Goal: Task Accomplishment & Management: Manage account settings

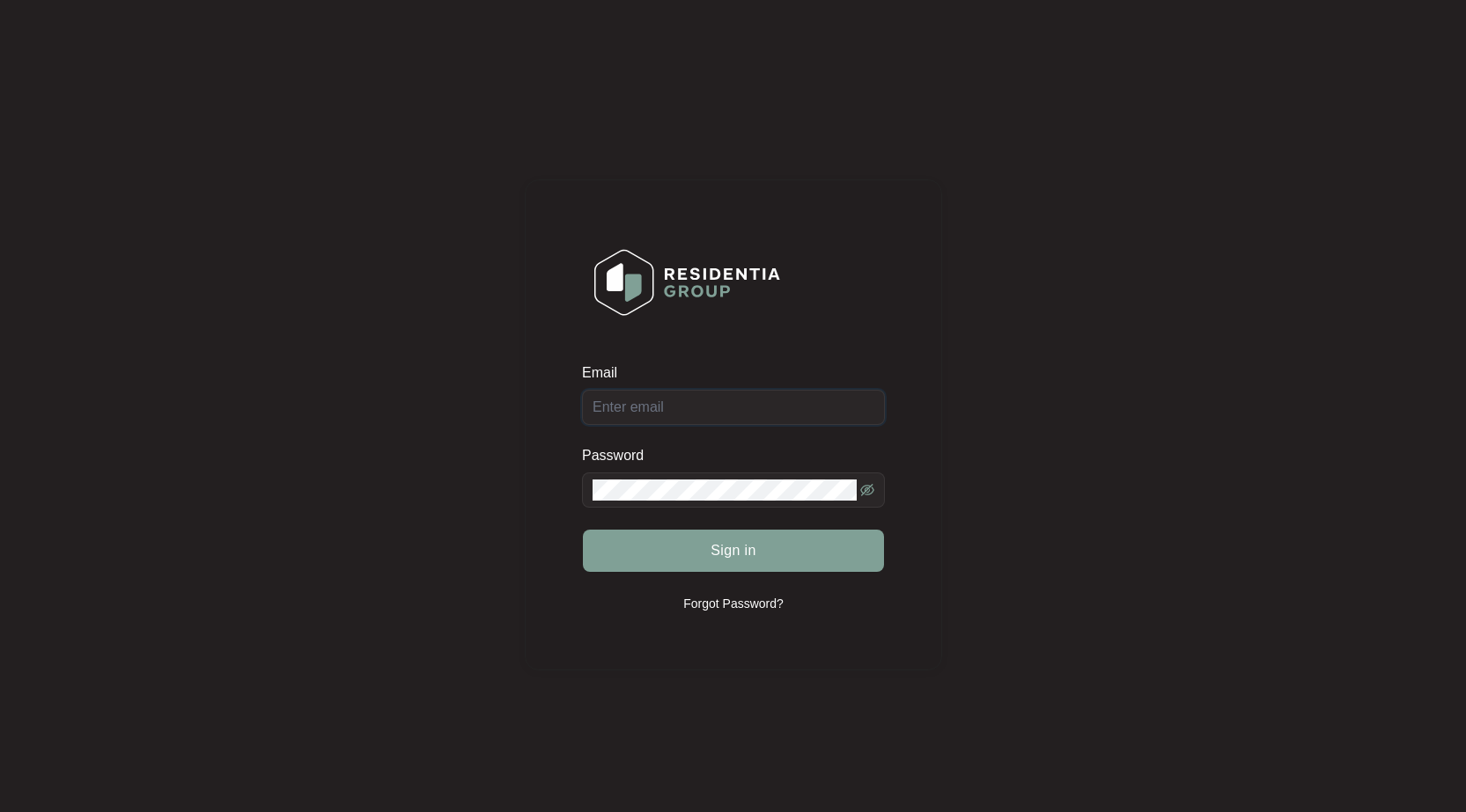
click at [774, 403] on input "Email" at bounding box center [733, 408] width 303 height 35
type input "[EMAIL_ADDRESS][DOMAIN_NAME]"
click at [583, 529] on button "Sign in" at bounding box center [733, 550] width 301 height 42
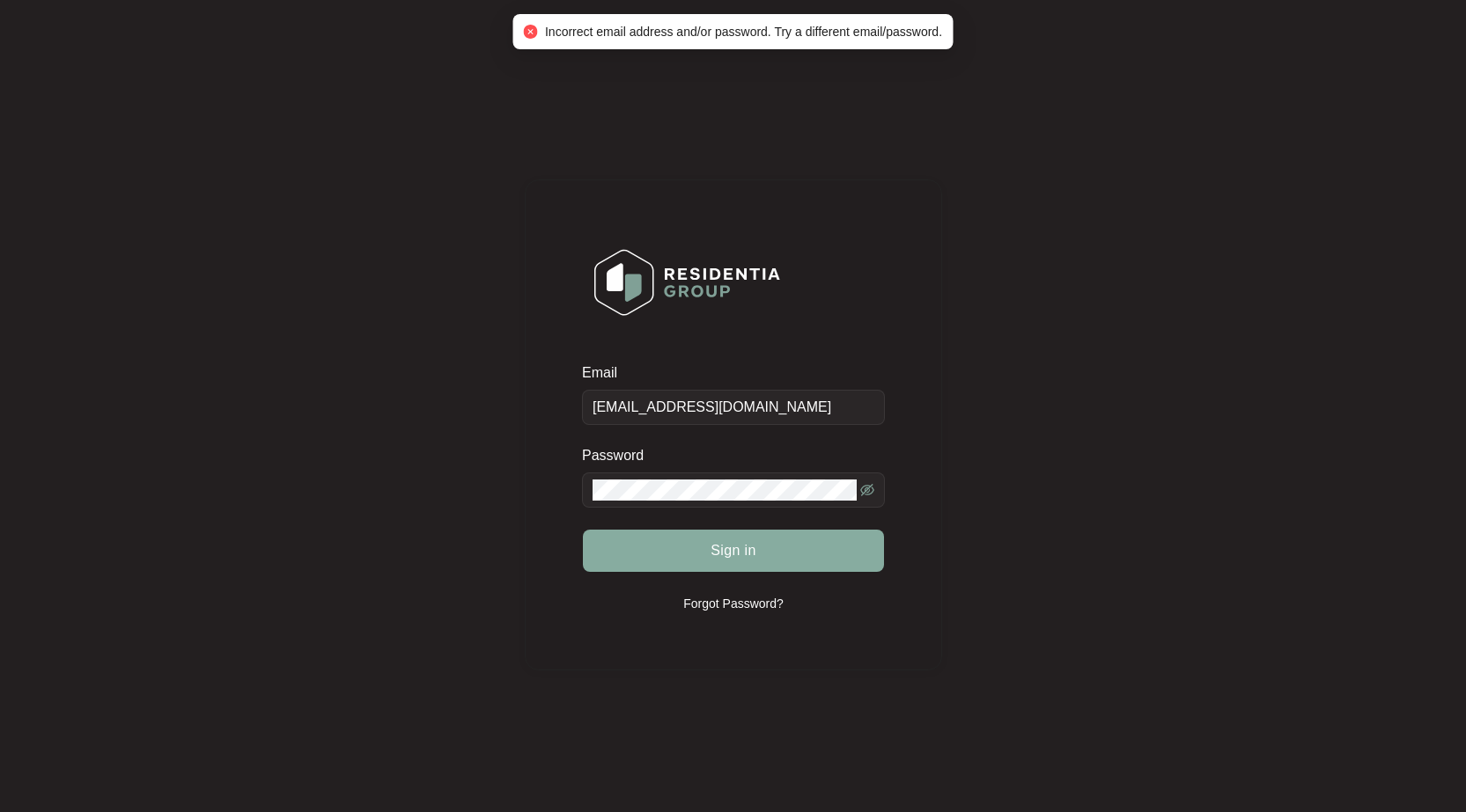
click at [641, 545] on button "Sign in" at bounding box center [733, 550] width 301 height 42
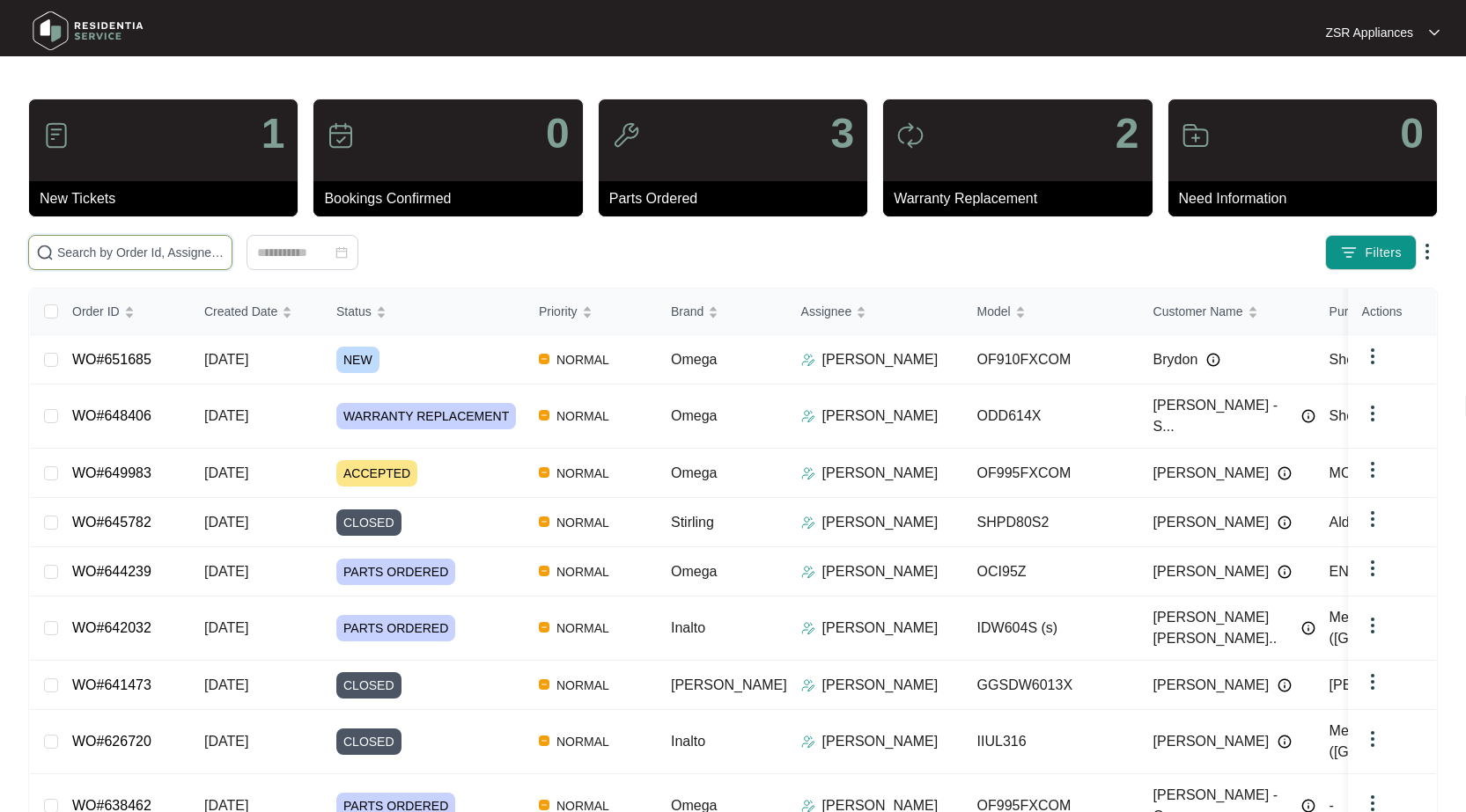
click at [114, 259] on input "text" at bounding box center [140, 252] width 167 height 20
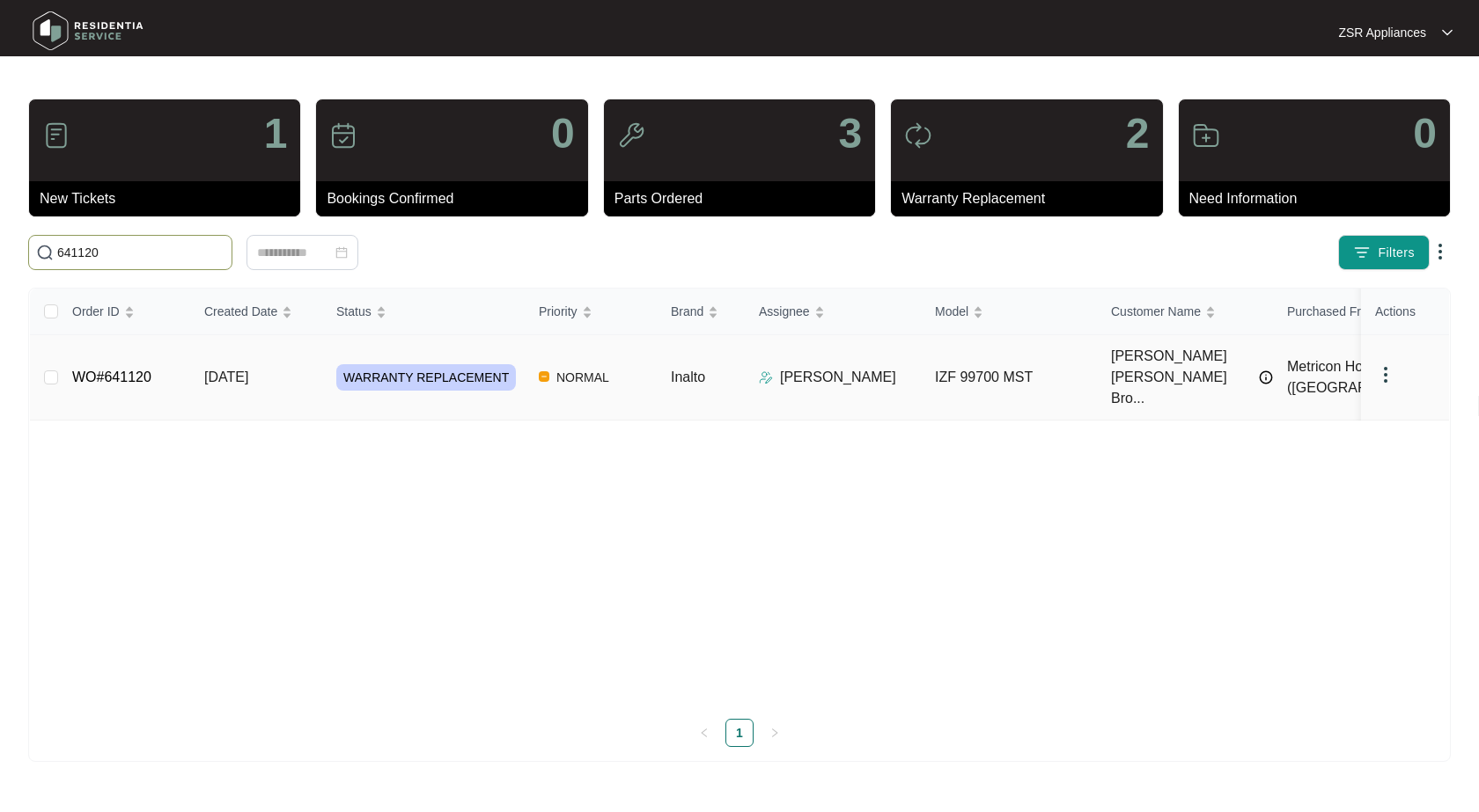
type input "641120"
click at [115, 370] on link "WO#641120" at bounding box center [111, 377] width 79 height 15
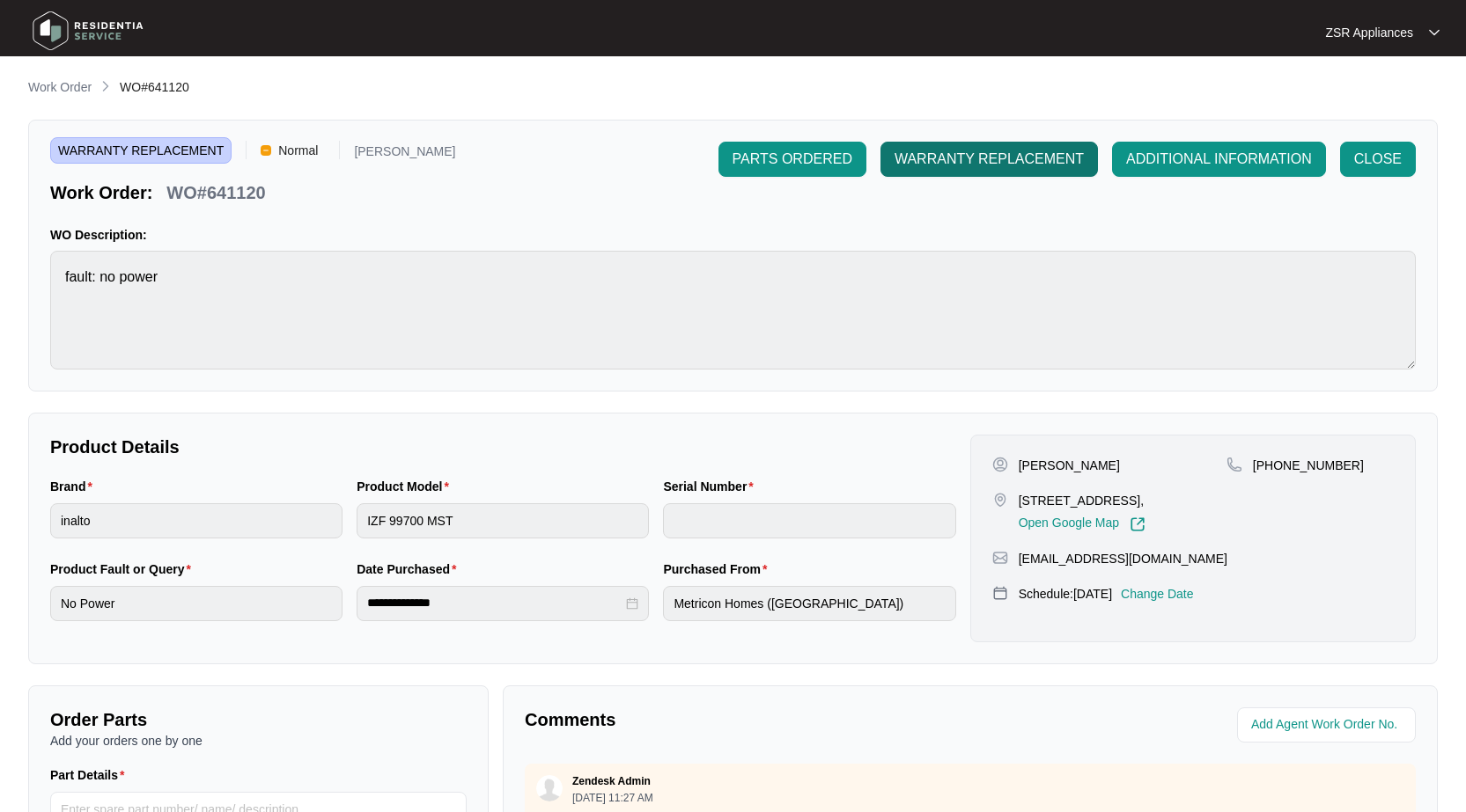
click at [1002, 172] on button "WARRANTY REPLACEMENT" at bounding box center [989, 160] width 218 height 35
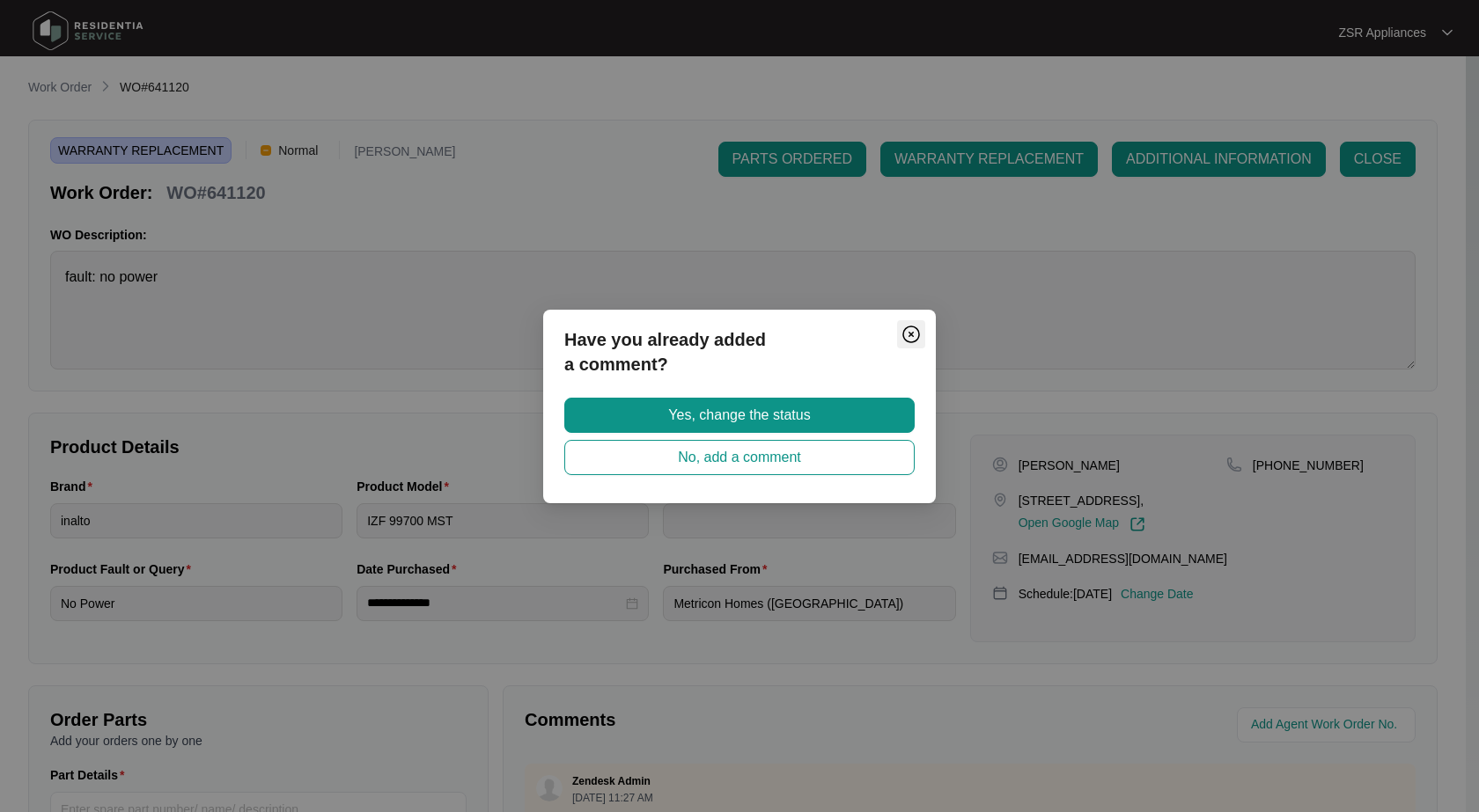
click at [912, 328] on img "Close" at bounding box center [910, 334] width 21 height 21
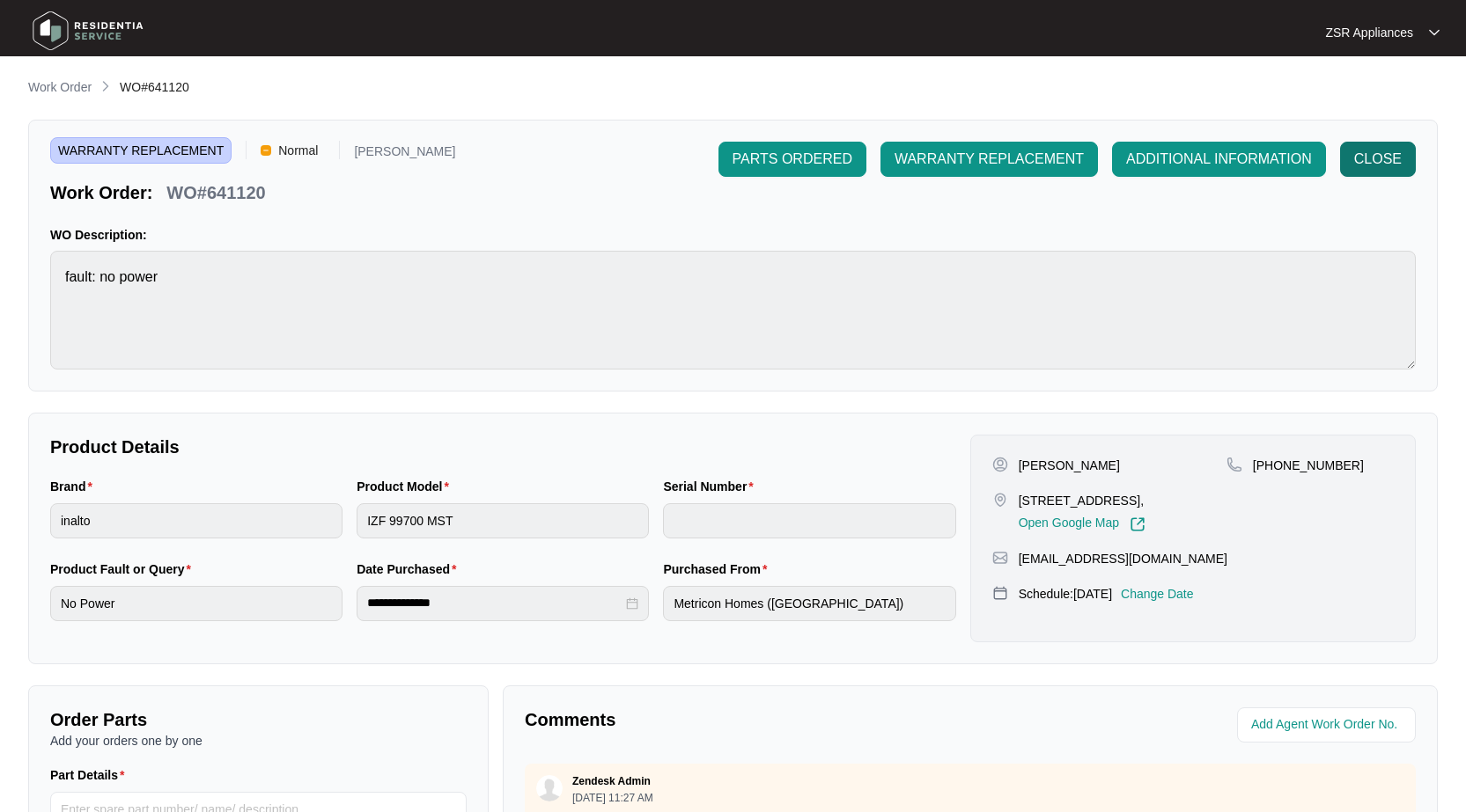
click at [1389, 166] on span "CLOSE" at bounding box center [1377, 159] width 48 height 21
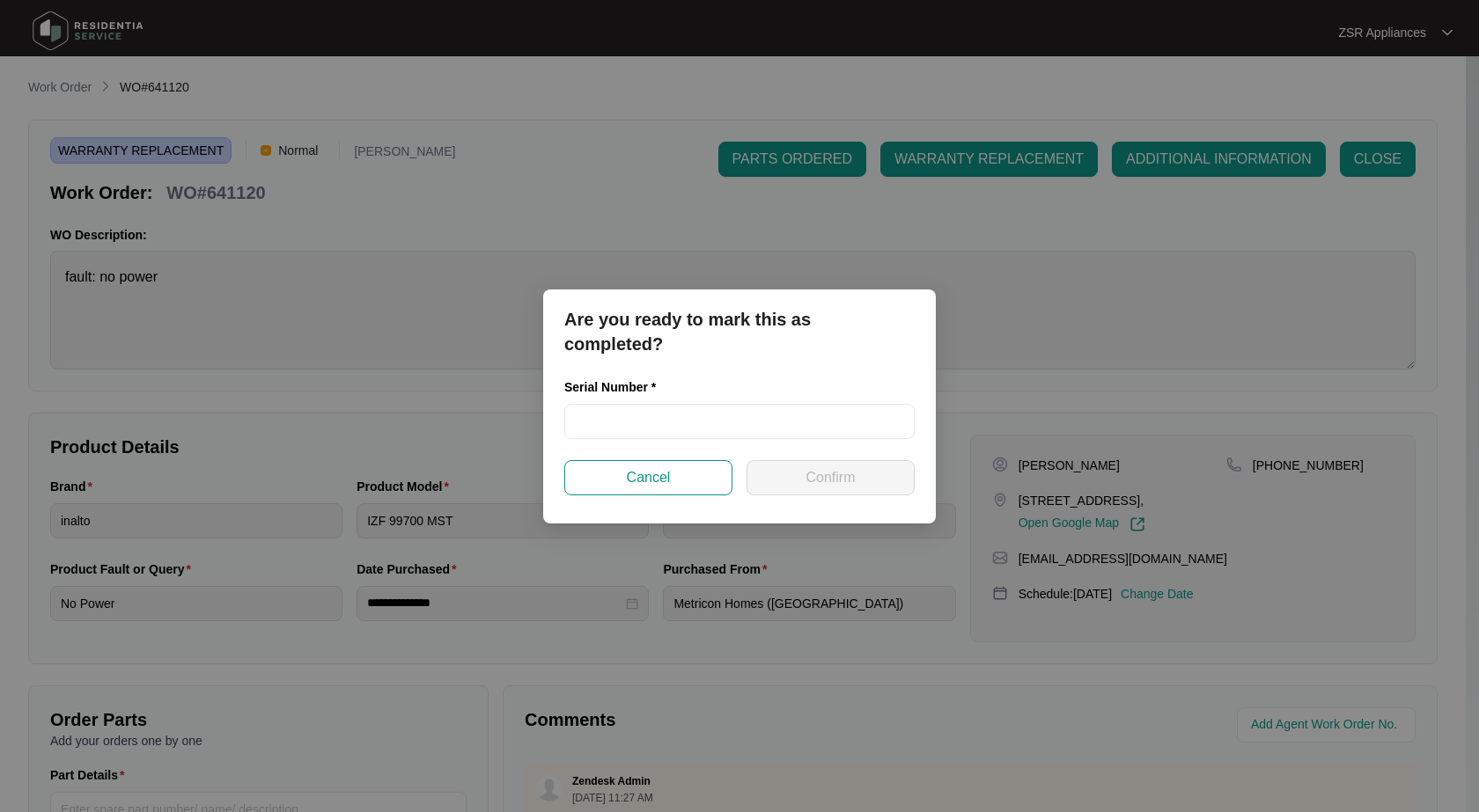
click at [855, 439] on div "Serial Number *" at bounding box center [740, 418] width 364 height 83
click at [857, 425] on input "text" at bounding box center [739, 422] width 350 height 35
paste input "11250003100SC225900673"
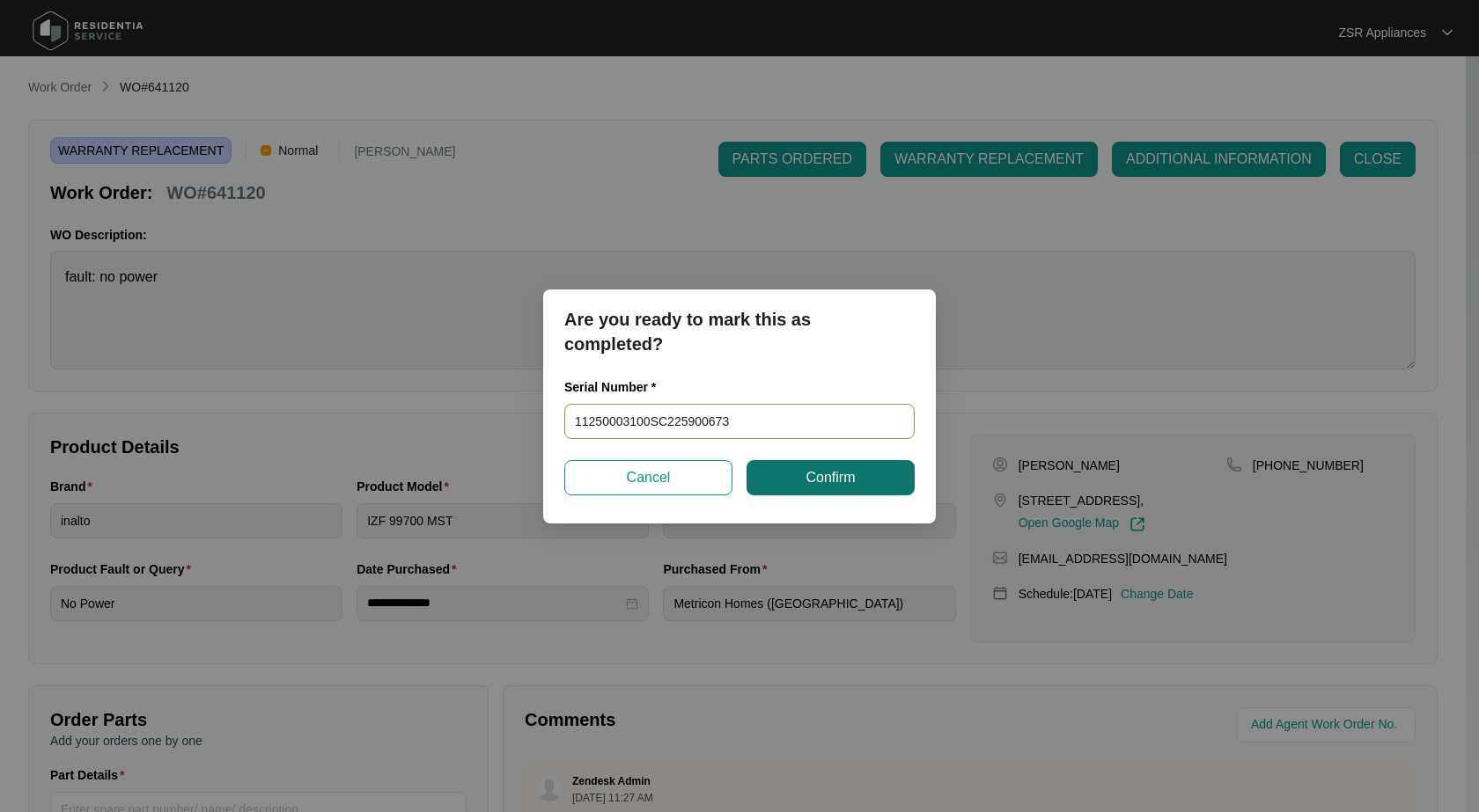
type input "11250003100SC225900673"
click at [836, 468] on span "Confirm" at bounding box center [830, 478] width 49 height 21
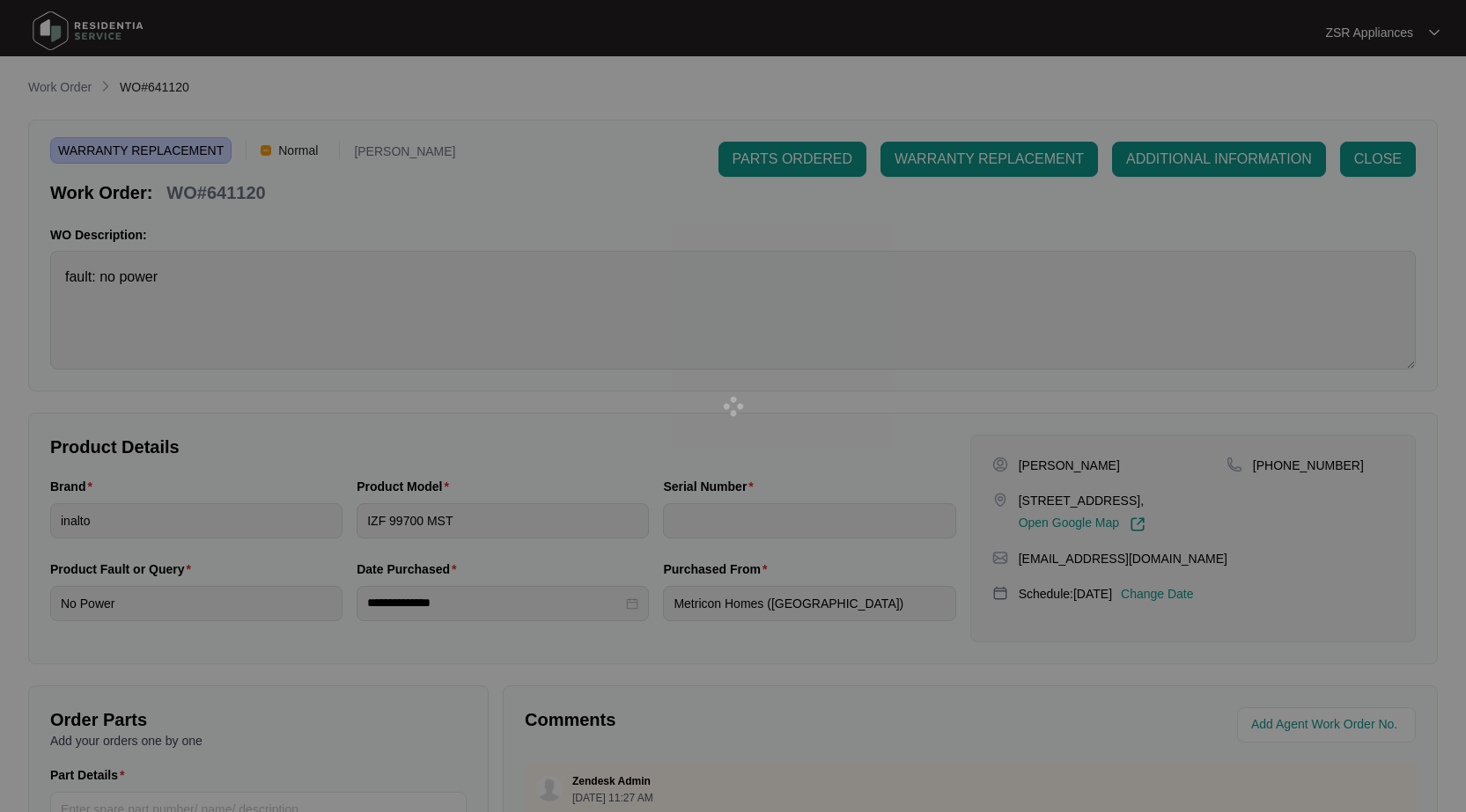
type input "11250003100SC225900673"
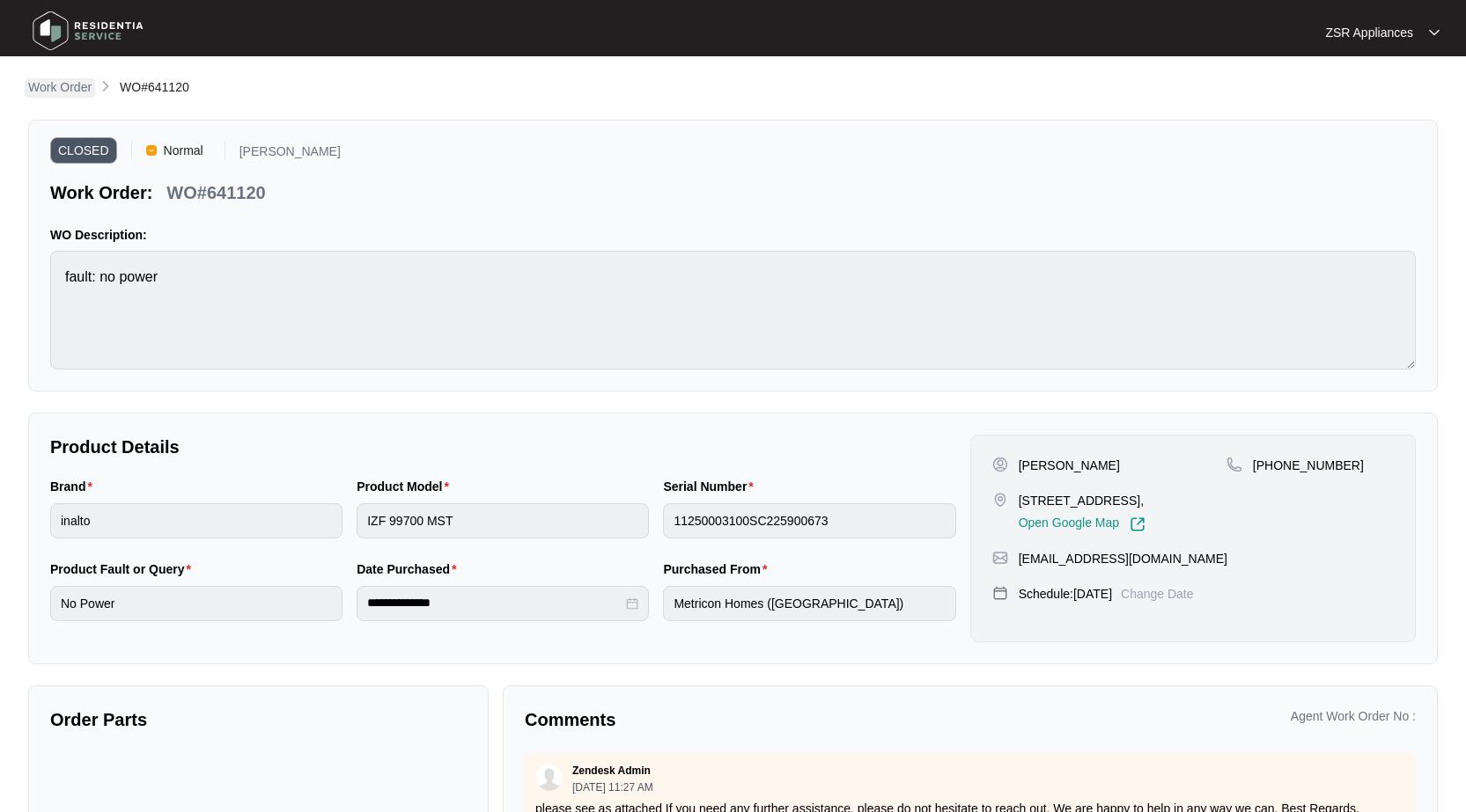
click at [77, 91] on p "Work Order" at bounding box center [60, 87] width 63 height 18
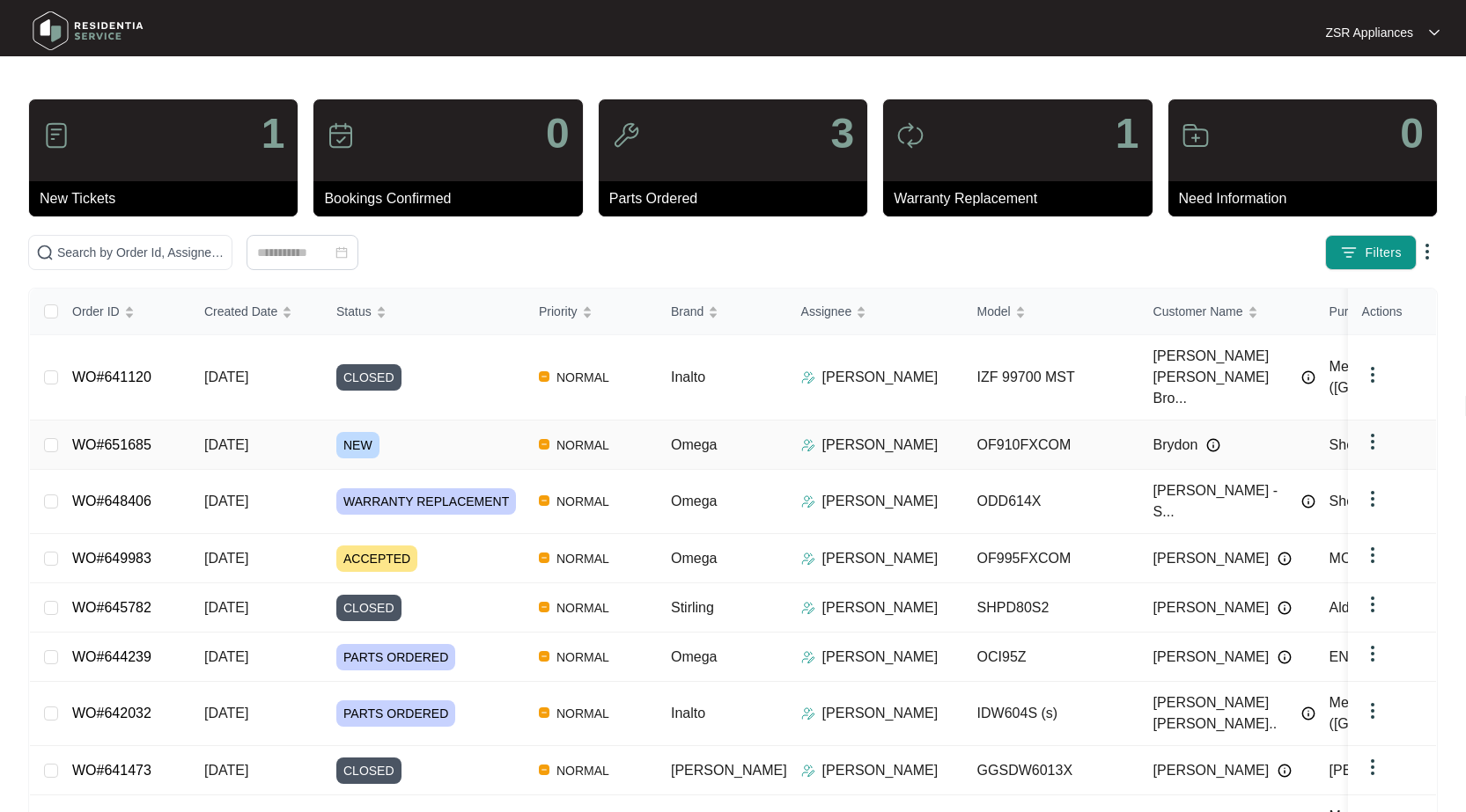
click at [111, 438] on link "WO#651685" at bounding box center [111, 445] width 79 height 15
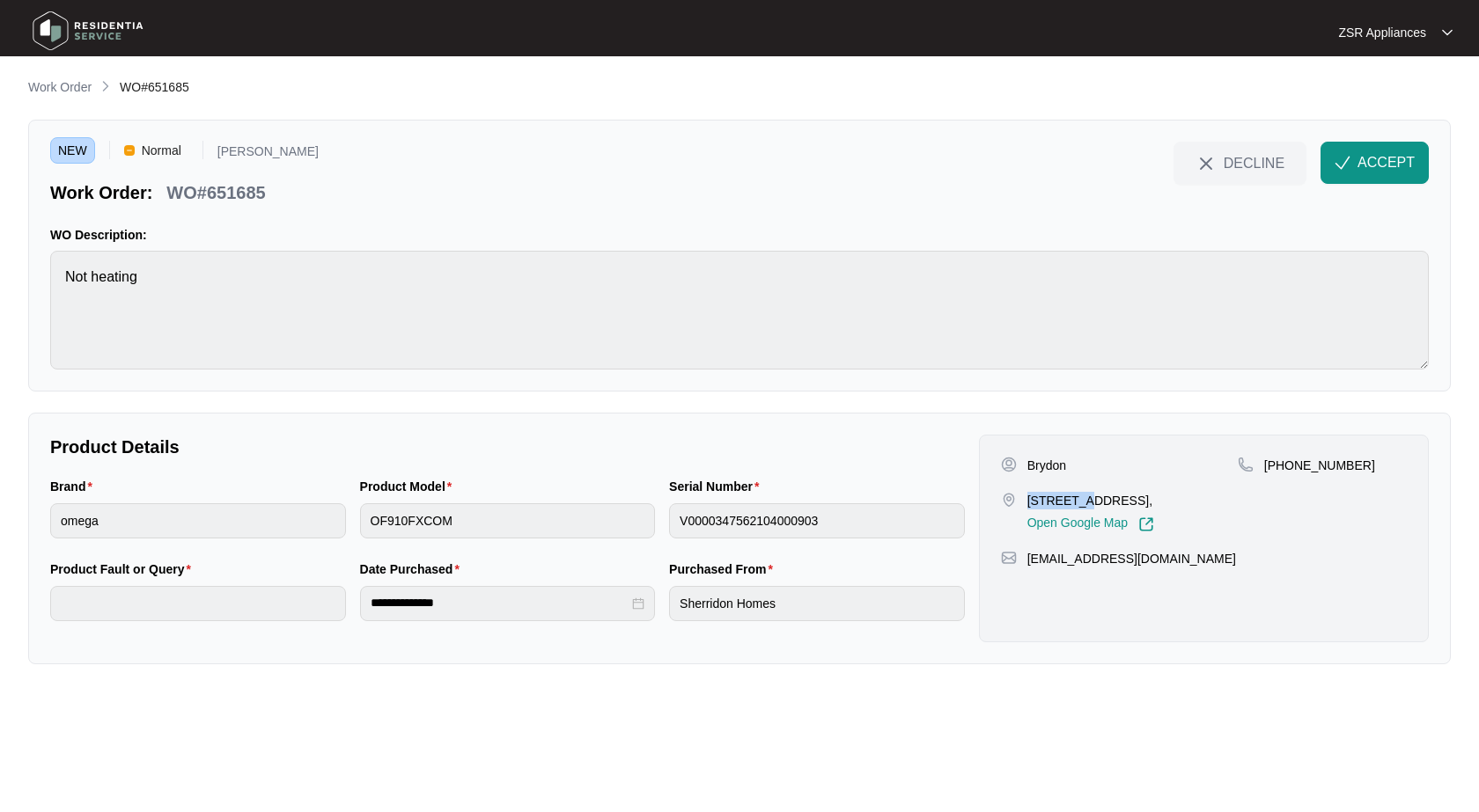
drag, startPoint x: 1029, startPoint y: 503, endPoint x: 1073, endPoint y: 498, distance: 44.3
click at [1073, 498] on p "[STREET_ADDRESS]," at bounding box center [1091, 500] width 127 height 18
copy p "3 parrot"
click at [1049, 461] on p "Brydon" at bounding box center [1046, 465] width 38 height 18
drag, startPoint x: 1049, startPoint y: 461, endPoint x: 1469, endPoint y: 341, distance: 436.8
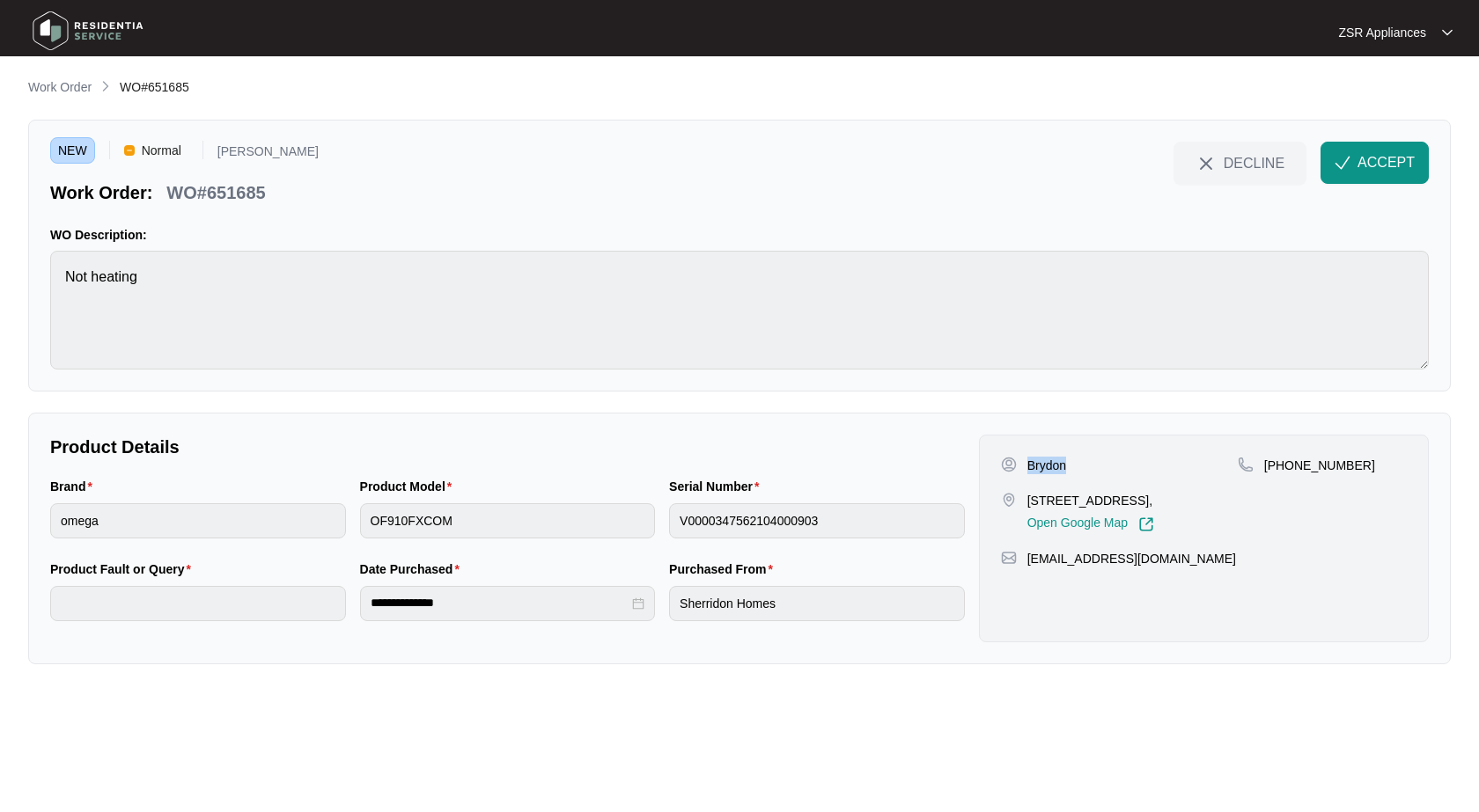
click at [1051, 460] on p "Brydon" at bounding box center [1046, 465] width 38 height 18
copy p "Brydon"
click at [1293, 456] on p "[PHONE_NUMBER]" at bounding box center [1319, 465] width 111 height 18
click at [1305, 459] on p "[PHONE_NUMBER]" at bounding box center [1319, 465] width 111 height 18
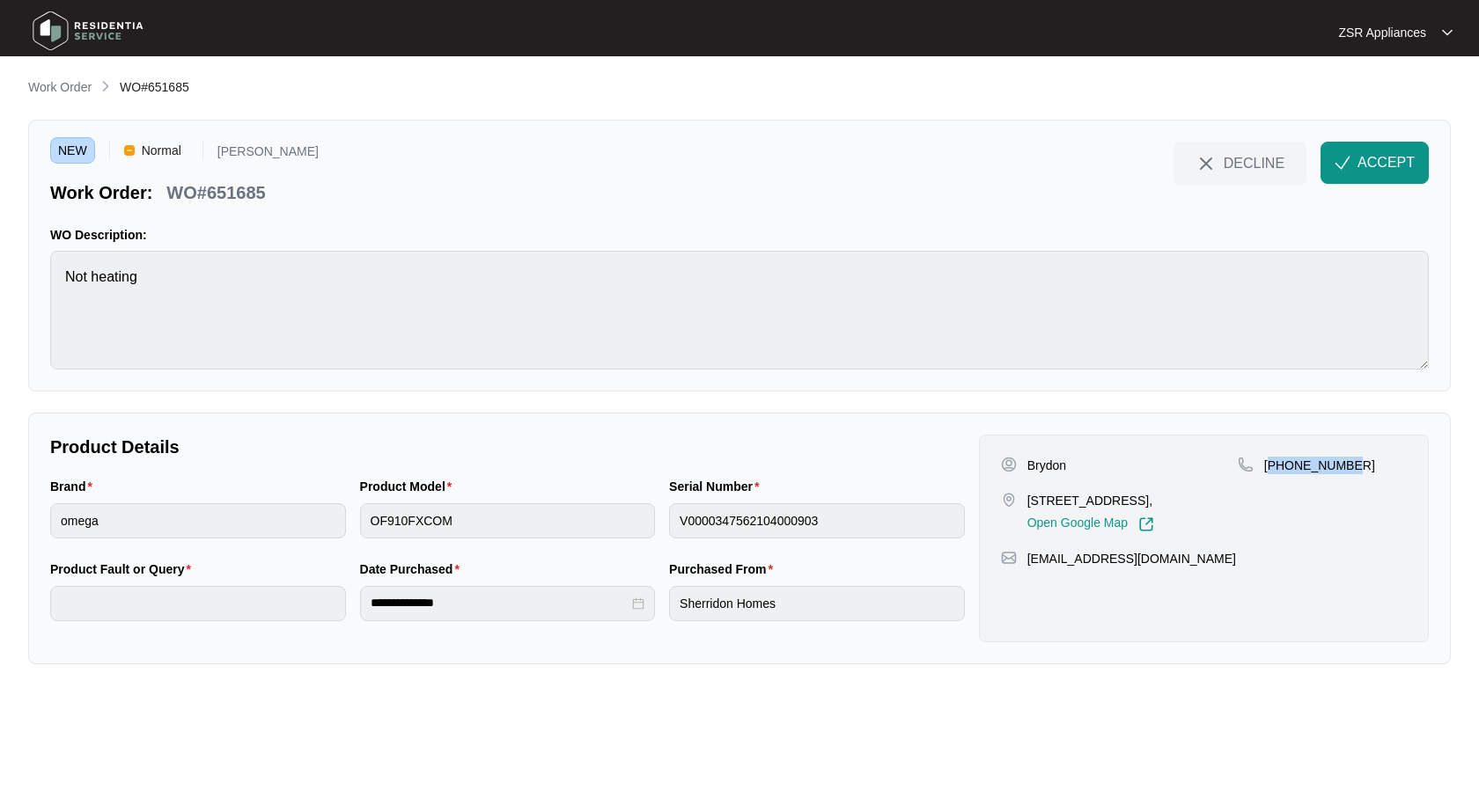
click at [1305, 459] on p "[PHONE_NUMBER]" at bounding box center [1319, 465] width 111 height 18
drag, startPoint x: 1024, startPoint y: 503, endPoint x: 1070, endPoint y: 503, distance: 46.0
click at [1070, 503] on div "[STREET_ADDRESS], Open Google Map" at bounding box center [1120, 511] width 237 height 40
copy p "3 parrot"
click at [275, 194] on div "Work Order: WO#651685" at bounding box center [185, 189] width 269 height 31
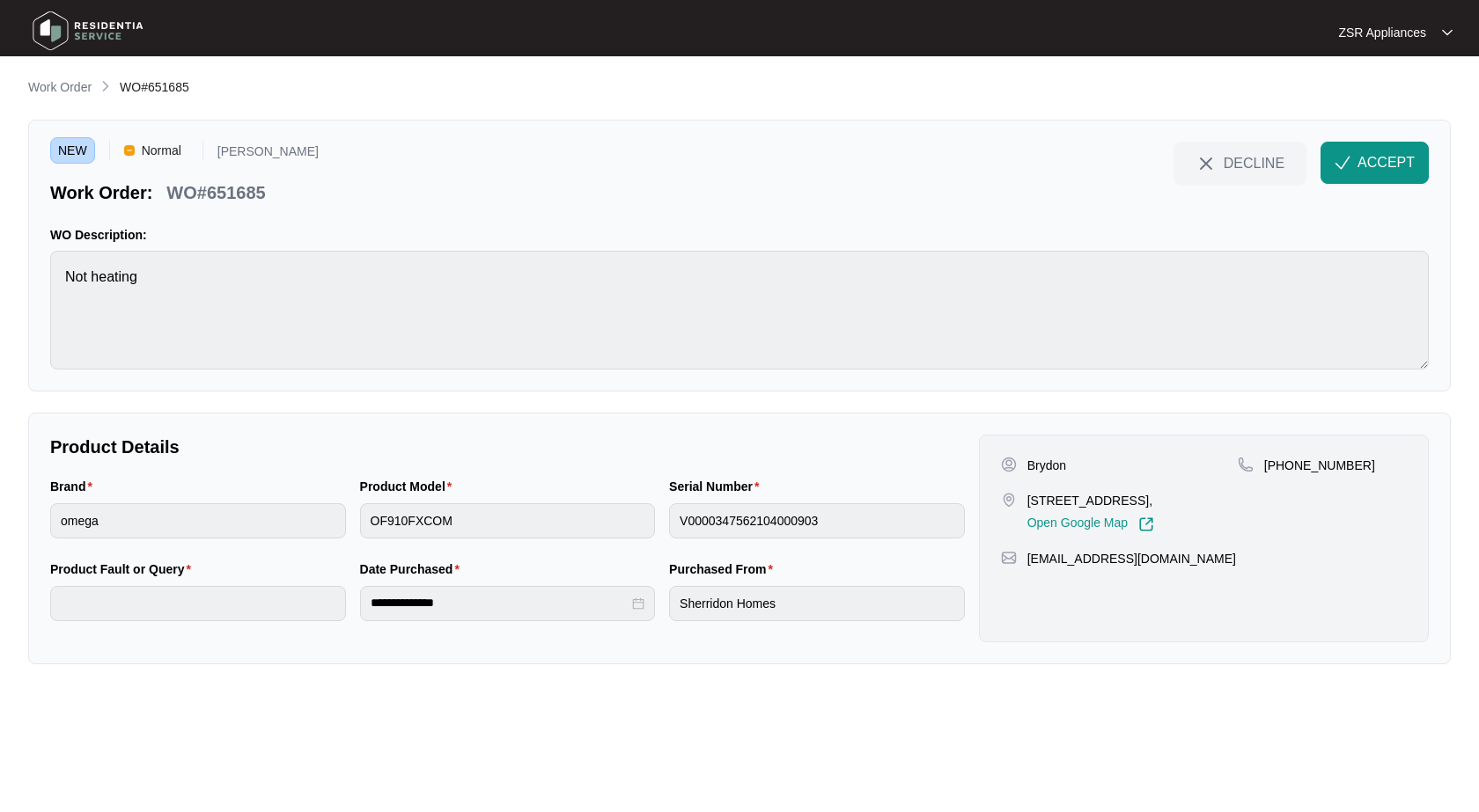
click at [237, 190] on p "WO#651685" at bounding box center [216, 192] width 99 height 24
drag, startPoint x: 237, startPoint y: 190, endPoint x: 1446, endPoint y: 203, distance: 1209.1
click at [238, 190] on p "WO#651685" at bounding box center [216, 192] width 99 height 24
copy p "651685"
click at [1412, 174] on button "ACCEPT" at bounding box center [1374, 162] width 108 height 42
